Goal: Task Accomplishment & Management: Use online tool/utility

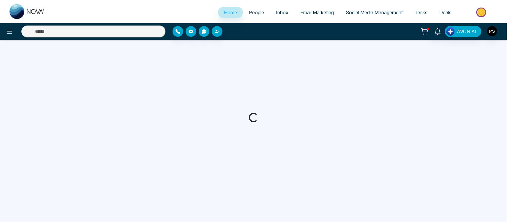
select select "*"
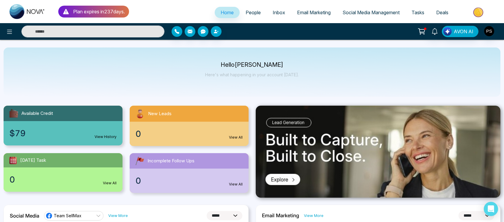
click at [314, 14] on span "Email Marketing" at bounding box center [314, 13] width 34 height 6
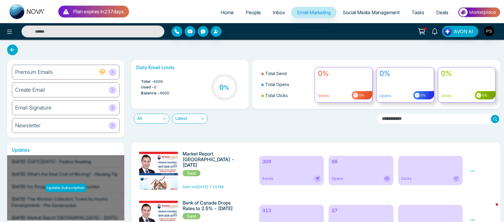
click at [54, 126] on div "Newsletter" at bounding box center [66, 125] width 108 height 15
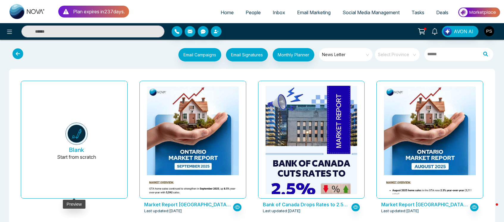
click at [78, 143] on img at bounding box center [76, 134] width 22 height 22
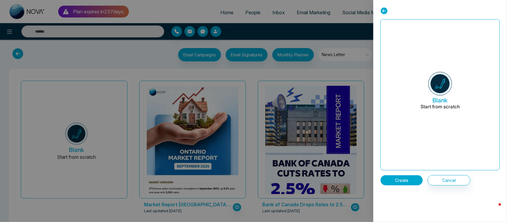
click at [391, 180] on button "Create" at bounding box center [402, 180] width 43 height 10
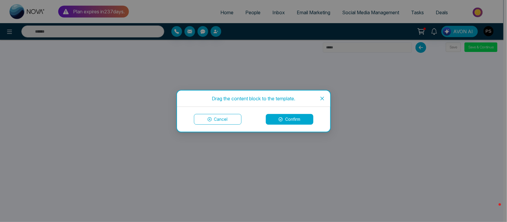
click at [280, 121] on icon at bounding box center [281, 119] width 4 height 4
click at [286, 121] on button "Confirm" at bounding box center [290, 119] width 48 height 11
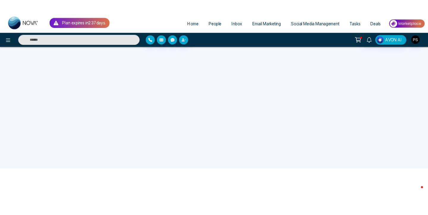
scroll to position [56, 0]
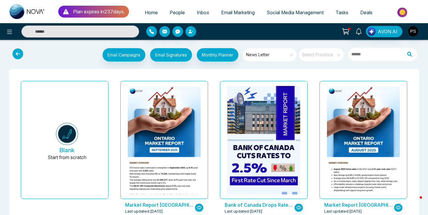
click at [82, 135] on button "Blank Start from scratch" at bounding box center [67, 142] width 73 height 113
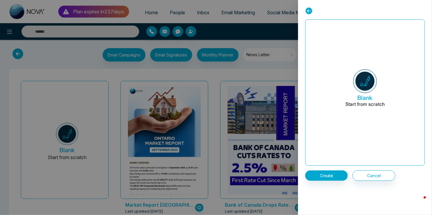
click at [305, 12] on icon at bounding box center [308, 10] width 7 height 7
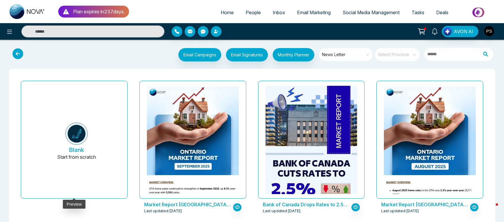
click at [85, 141] on img at bounding box center [76, 134] width 22 height 22
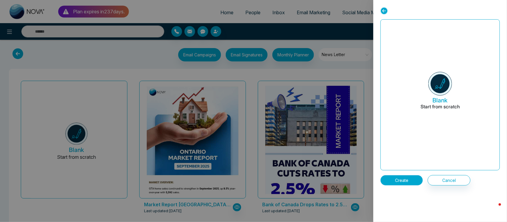
click at [407, 178] on button "Create" at bounding box center [402, 180] width 43 height 10
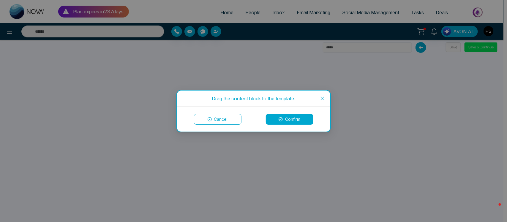
click at [302, 122] on button "Confirm" at bounding box center [290, 119] width 48 height 11
click at [286, 122] on button "Confirm" at bounding box center [290, 119] width 48 height 11
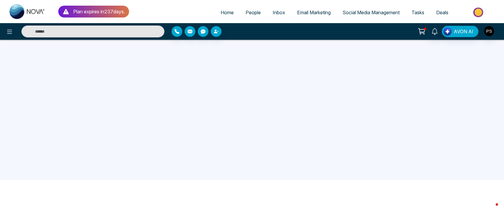
scroll to position [56, 0]
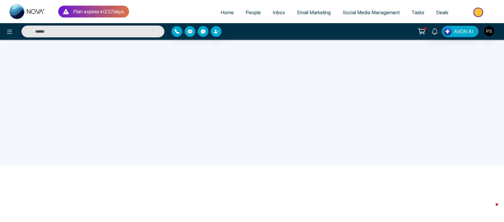
click at [503, 7] on div "Plan expires [DATE] s . Home People Inbox Email Marketing Social Media Manageme…" at bounding box center [252, 11] width 504 height 23
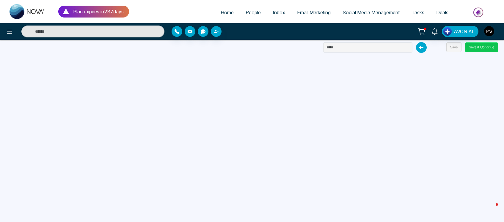
click at [491, 43] on button "Save & Continue" at bounding box center [481, 48] width 33 height 10
click at [494, 49] on button "Save & Continue" at bounding box center [481, 48] width 33 height 10
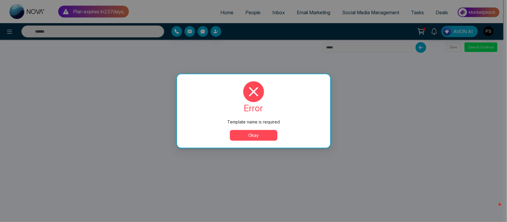
click at [274, 134] on button "Okay" at bounding box center [254, 135] width 48 height 11
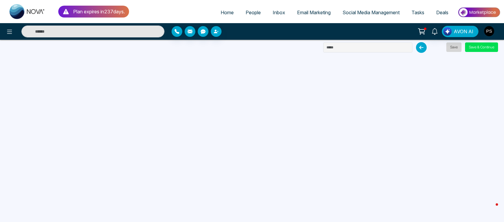
click at [458, 48] on button "Save" at bounding box center [453, 48] width 15 height 10
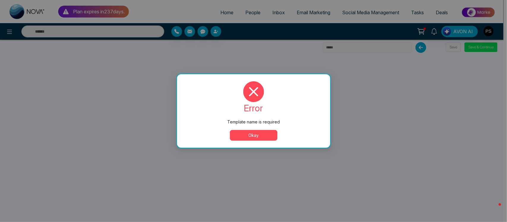
click at [258, 130] on button "Okay" at bounding box center [254, 135] width 48 height 11
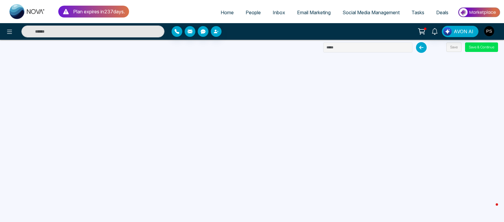
drag, startPoint x: 395, startPoint y: 41, endPoint x: 393, endPoint y: 45, distance: 5.3
click at [393, 45] on div "Plan expires [DATE] s . Home People Inbox Email Marketing Social Media Manageme…" at bounding box center [252, 111] width 504 height 222
click at [393, 45] on input "text" at bounding box center [367, 48] width 89 height 10
type input "**********"
click at [471, 51] on button "Save & Continue" at bounding box center [481, 48] width 33 height 10
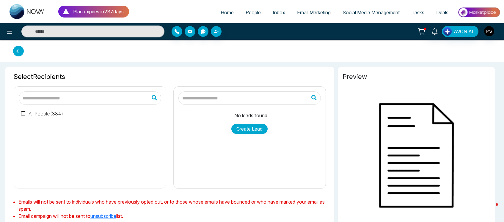
type input "**********"
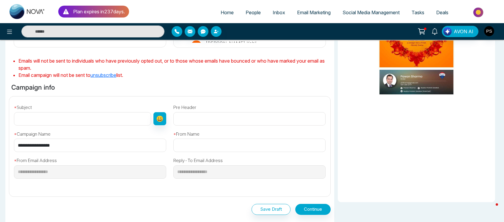
scroll to position [173, 0]
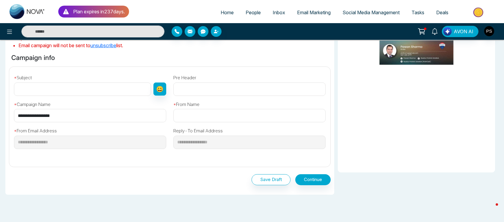
click at [92, 92] on input "text" at bounding box center [82, 89] width 137 height 13
type input "**********"
click at [205, 119] on input "text" at bounding box center [249, 115] width 152 height 13
type input "**********"
click at [190, 171] on div "Save Draft Continue" at bounding box center [170, 178] width 322 height 23
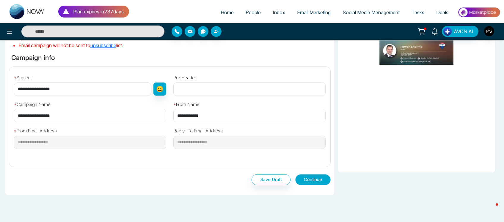
click at [312, 182] on button "Continue" at bounding box center [312, 179] width 35 height 11
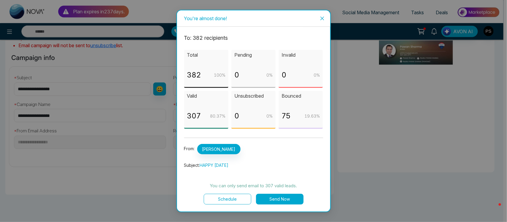
click at [294, 199] on button "Send Now" at bounding box center [280, 199] width 48 height 11
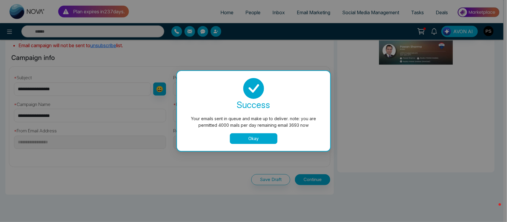
click at [262, 141] on button "Okay" at bounding box center [254, 138] width 48 height 11
